Goal: Task Accomplishment & Management: Complete application form

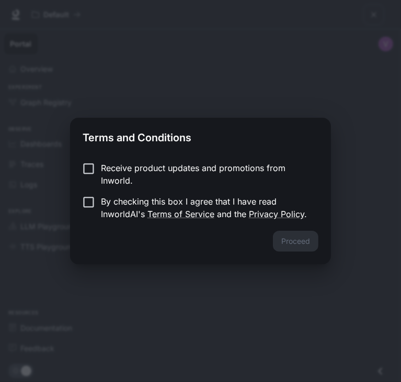
click at [219, 201] on p "By checking this box I agree that I have read InworldAI's Terms of Service and …" at bounding box center [205, 207] width 209 height 25
click at [297, 240] on button "Proceed" at bounding box center [296, 241] width 46 height 21
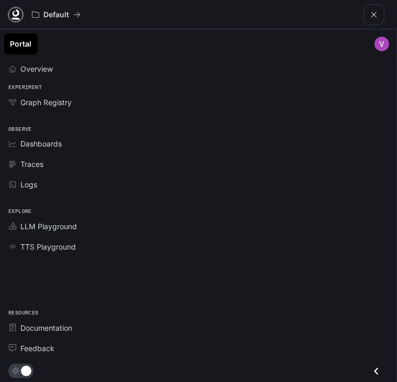
click at [16, 12] on icon at bounding box center [15, 14] width 10 height 10
click at [379, 12] on button "open drawer" at bounding box center [374, 14] width 21 height 21
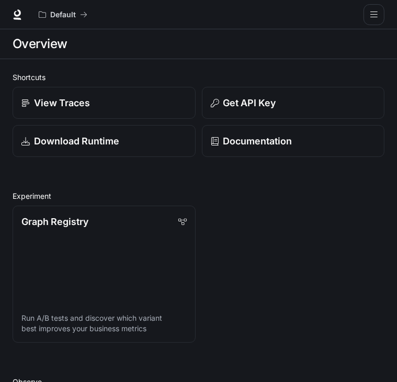
click at [377, 9] on button "open drawer" at bounding box center [374, 14] width 21 height 21
